Goal: Obtain resource: Download file/media

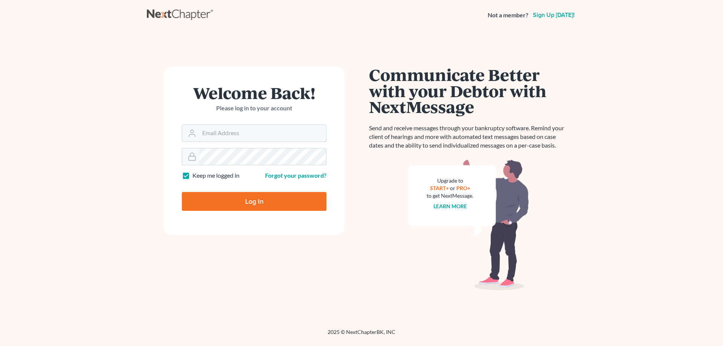
type input "[PERSON_NAME][EMAIL_ADDRESS][DOMAIN_NAME]"
click at [283, 198] on input "Log In" at bounding box center [254, 201] width 145 height 19
type input "Thinking..."
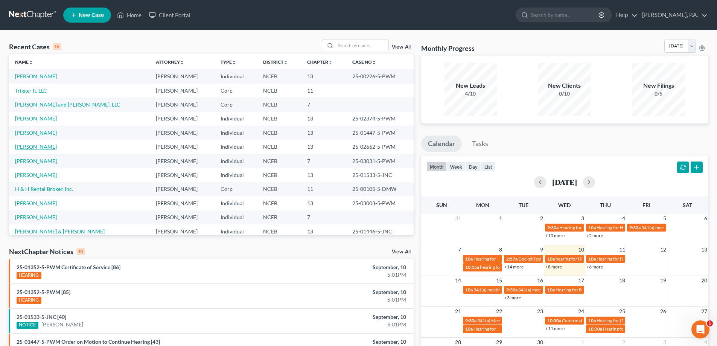
click at [36, 147] on link "[PERSON_NAME]" at bounding box center [36, 146] width 42 height 6
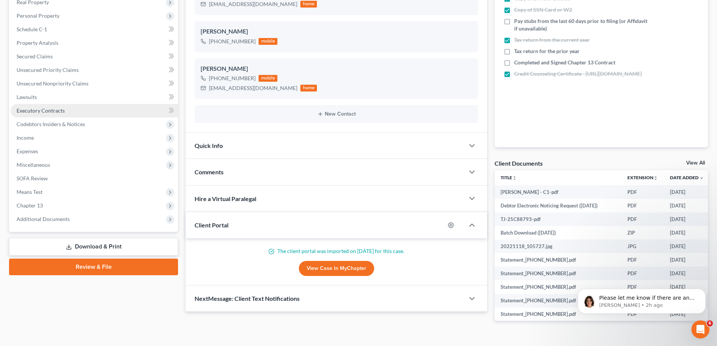
scroll to position [139, 0]
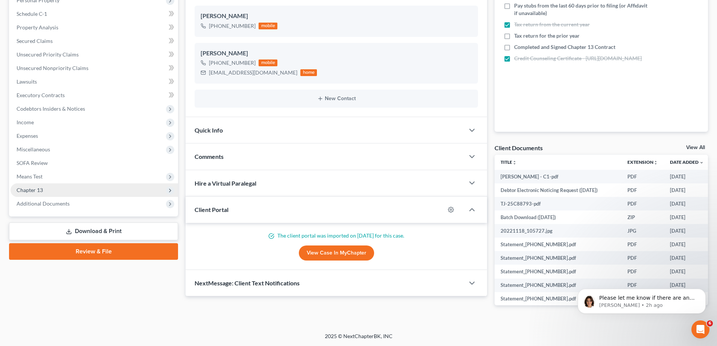
click at [75, 192] on span "Chapter 13" at bounding box center [95, 190] width 168 height 14
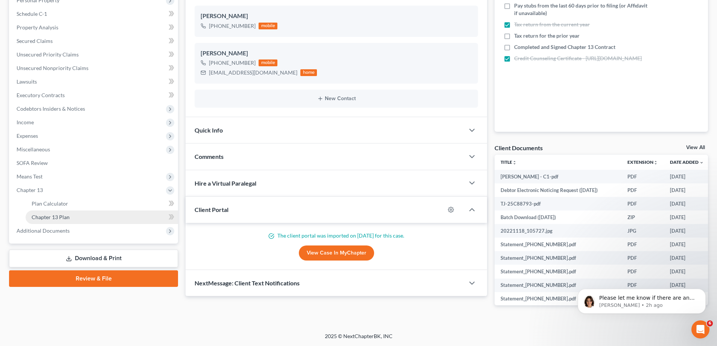
click at [82, 211] on link "Chapter 13 Plan" at bounding box center [102, 218] width 153 height 14
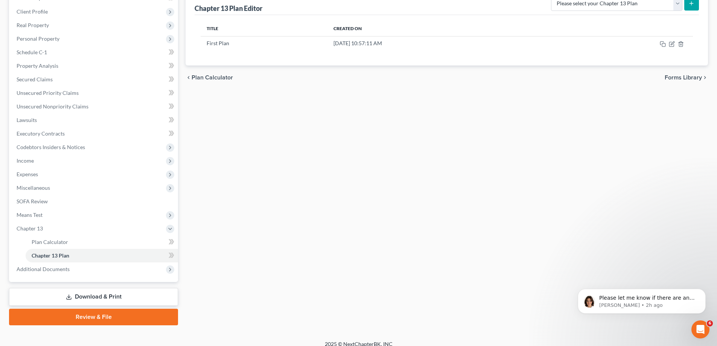
scroll to position [108, 0]
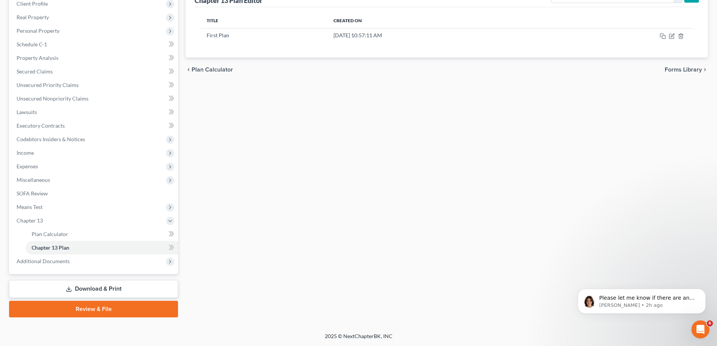
click at [109, 287] on link "Download & Print" at bounding box center [93, 289] width 169 height 18
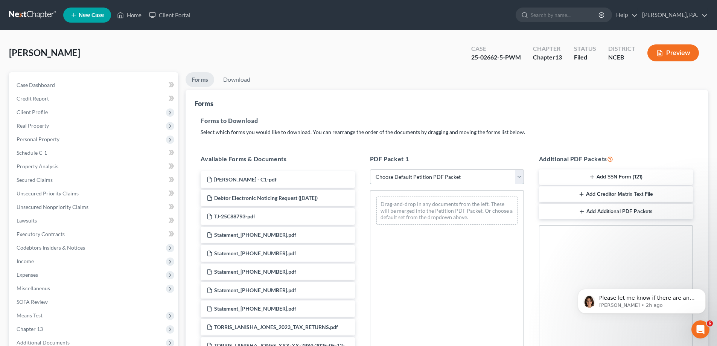
click at [397, 179] on select "Choose Default Petition PDF Packet Complete Bankruptcy Petition (all forms and …" at bounding box center [447, 176] width 154 height 15
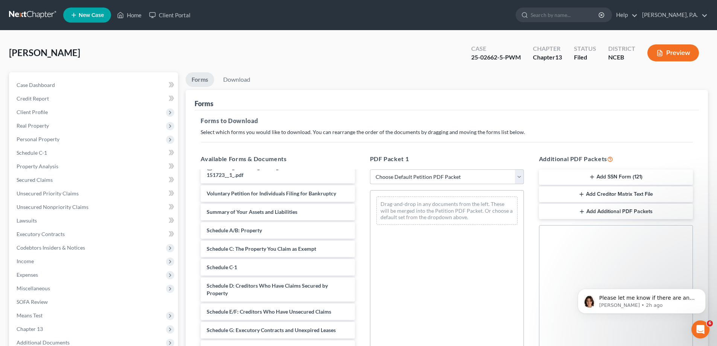
scroll to position [182, 0]
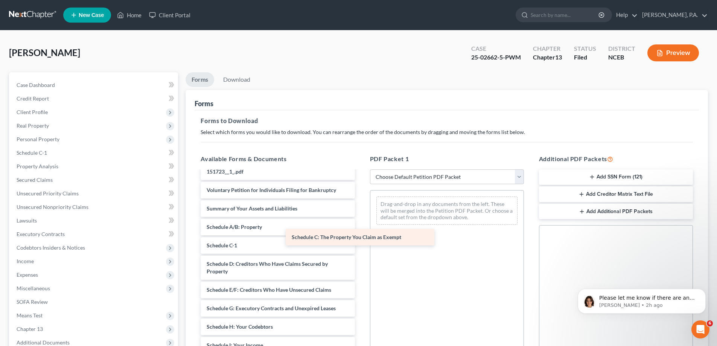
drag, startPoint x: 328, startPoint y: 250, endPoint x: 413, endPoint y: 242, distance: 85.5
click at [361, 242] on div "Schedule C: The Property You Claim as Exempt [PERSON_NAME] - C1-pdf Debtor Elec…" at bounding box center [278, 253] width 166 height 526
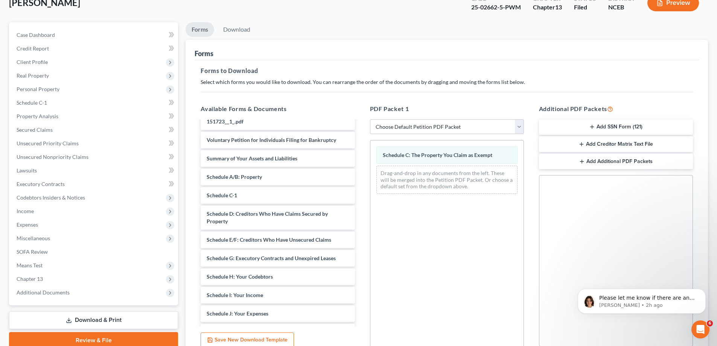
scroll to position [75, 0]
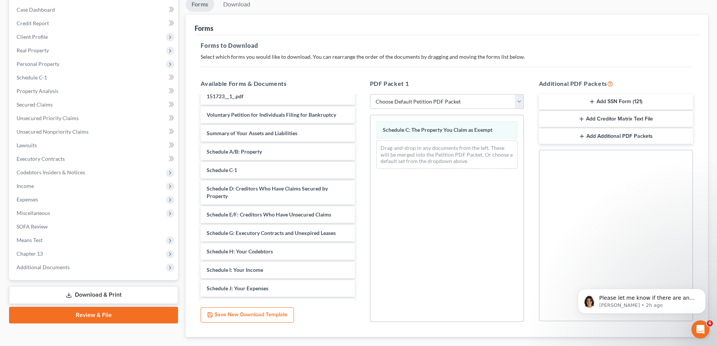
click at [484, 99] on select "Choose Default Petition PDF Packet Complete Bankruptcy Petition (all forms and …" at bounding box center [447, 101] width 154 height 15
select select "2"
click at [370, 94] on select "Choose Default Petition PDF Packet Complete Bankruptcy Petition (all forms and …" at bounding box center [447, 101] width 154 height 15
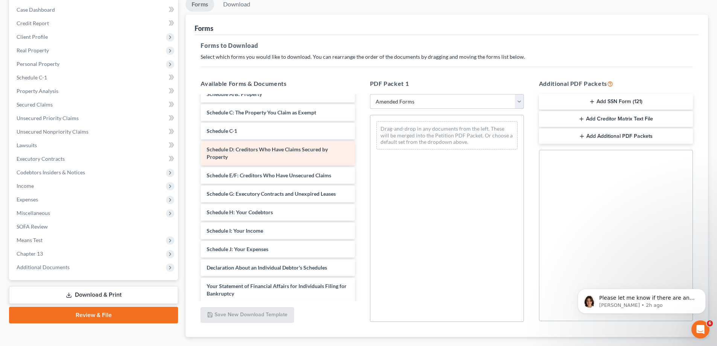
scroll to position [47, 0]
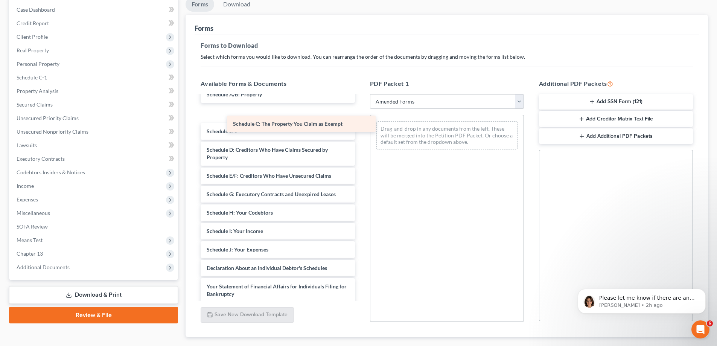
drag, startPoint x: 325, startPoint y: 114, endPoint x: 401, endPoint y: 133, distance: 77.9
click at [361, 133] on div "Schedule C: The Property You Claim as Exempt Voluntary Petition for Individuals…" at bounding box center [278, 225] width 166 height 353
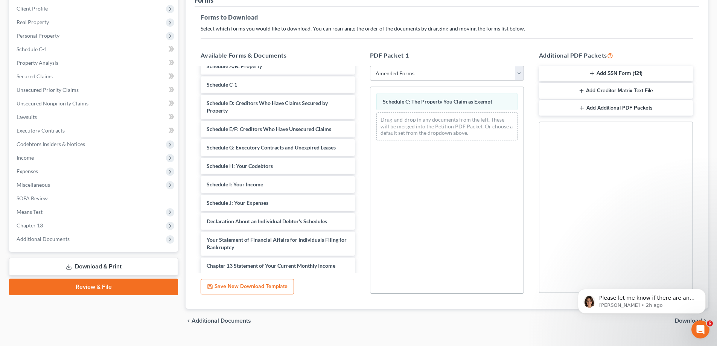
scroll to position [119, 0]
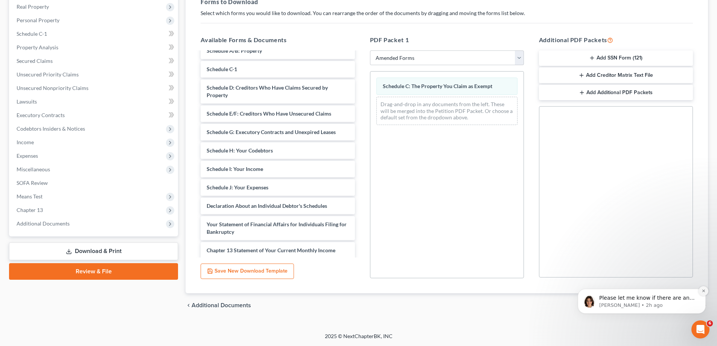
click at [705, 288] on button "Dismiss notification" at bounding box center [704, 291] width 10 height 10
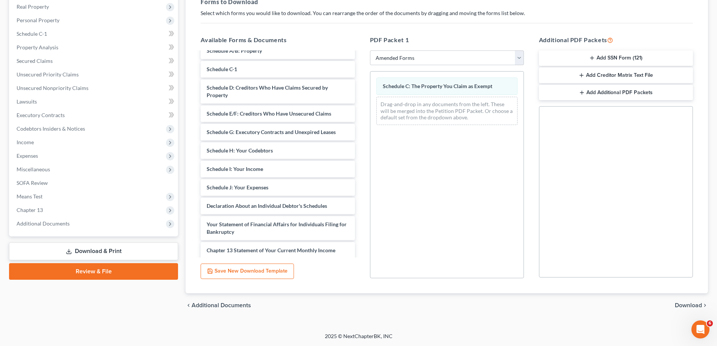
click at [692, 304] on span "Download" at bounding box center [688, 305] width 27 height 6
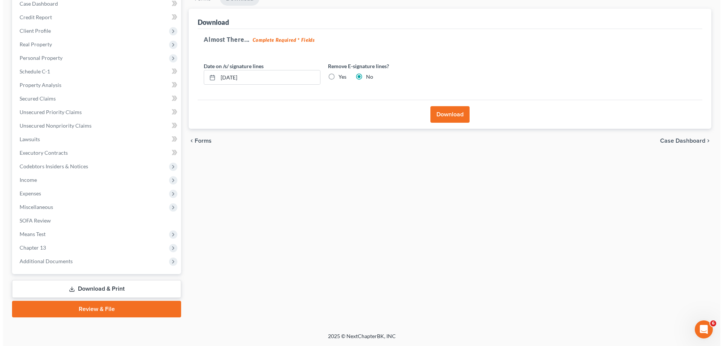
scroll to position [81, 0]
click at [458, 121] on button "Download" at bounding box center [446, 114] width 39 height 17
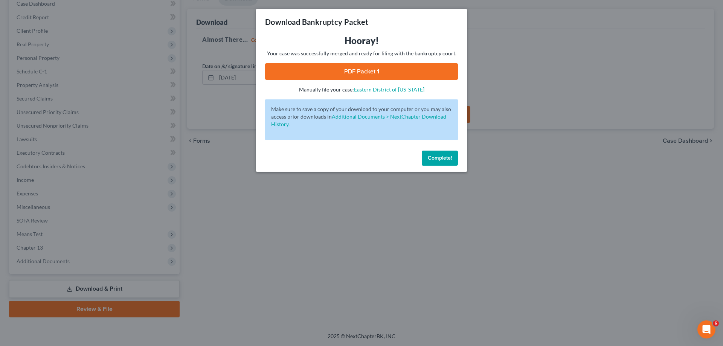
click at [427, 154] on button "Complete!" at bounding box center [440, 158] width 36 height 15
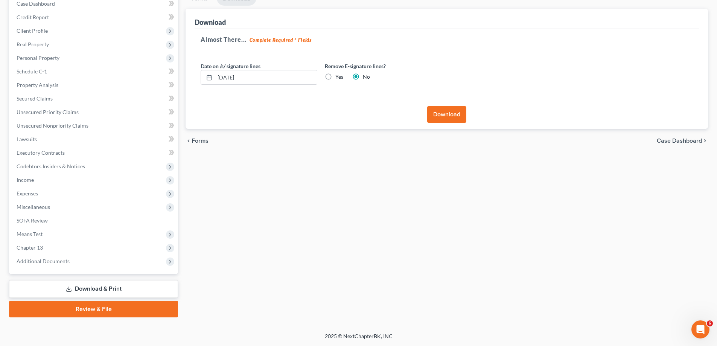
click at [444, 116] on button "Download" at bounding box center [446, 114] width 39 height 17
